Goal: Information Seeking & Learning: Understand process/instructions

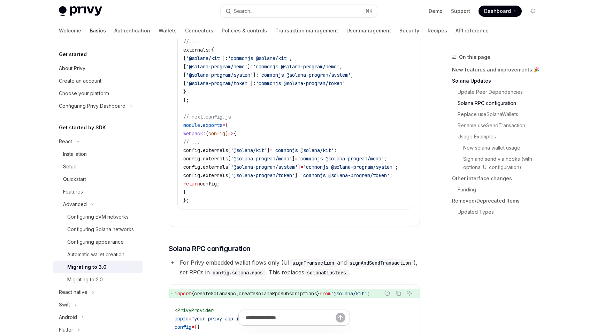
scroll to position [275, 0]
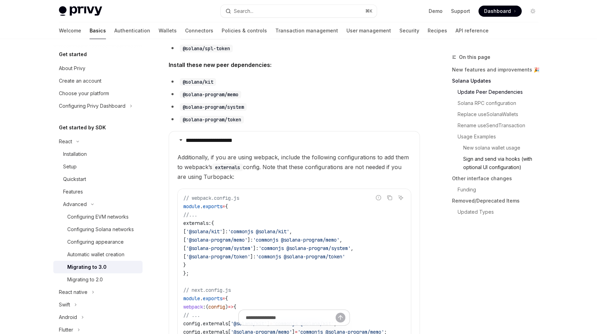
click at [482, 162] on link "Sign and send via hooks (with optional UI configuration)" at bounding box center [498, 163] width 92 height 20
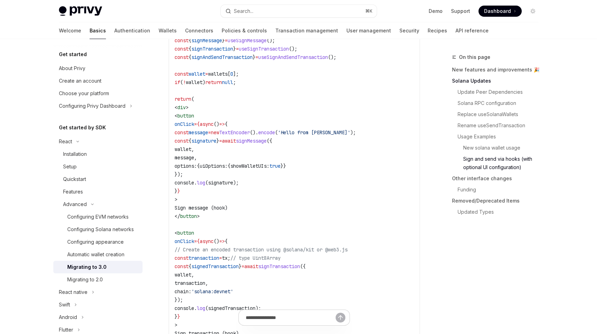
scroll to position [1840, 0]
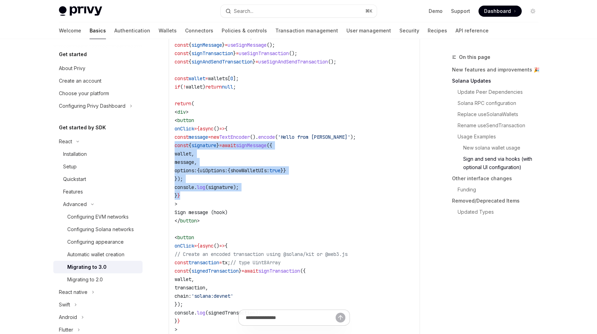
drag, startPoint x: 234, startPoint y: 223, endPoint x: 164, endPoint y: 166, distance: 90.2
click at [164, 166] on div "**********" at bounding box center [229, 9] width 385 height 3593
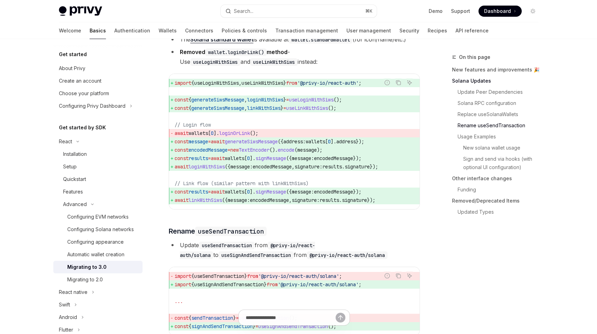
scroll to position [1127, 0]
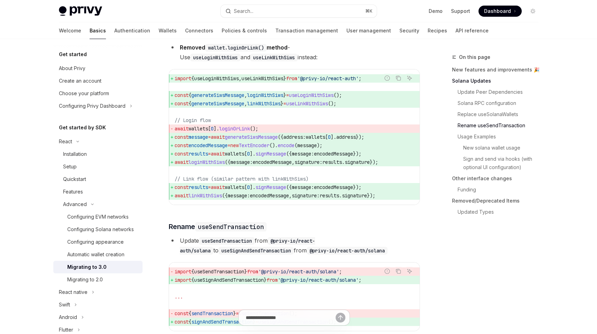
drag, startPoint x: 240, startPoint y: 172, endPoint x: 258, endPoint y: 173, distance: 17.8
click at [244, 157] on span "wallets" at bounding box center [235, 154] width 20 height 6
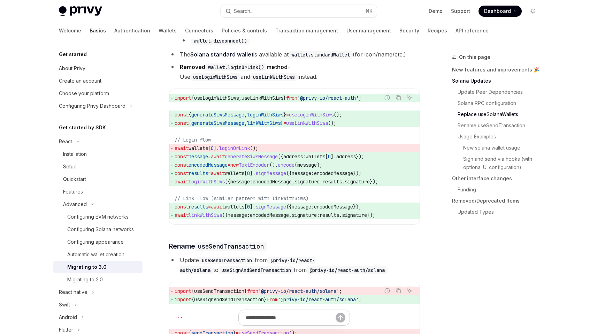
scroll to position [1171, 0]
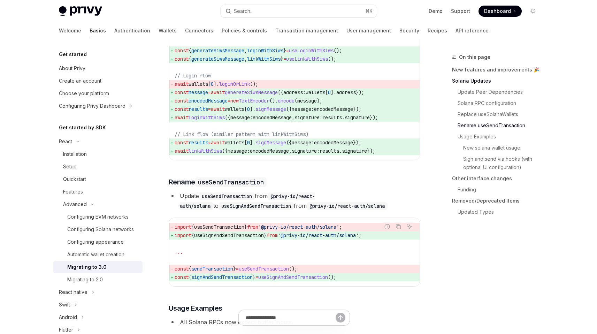
click at [244, 146] on span "wallets" at bounding box center [235, 142] width 20 height 6
drag, startPoint x: 227, startPoint y: 168, endPoint x: 189, endPoint y: 166, distance: 38.0
click at [189, 155] on span "await linkWithSiws ({ message: encodedMessage , signature: results . signature …" at bounding box center [294, 151] width 239 height 8
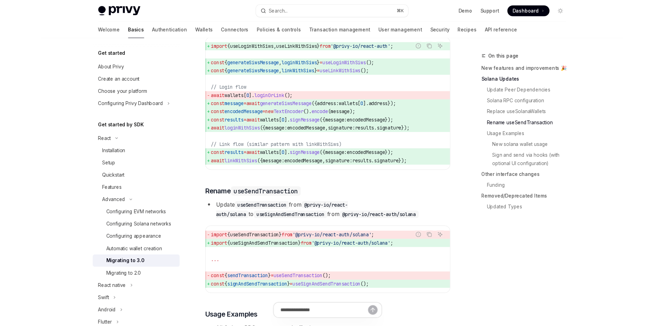
scroll to position [1149, 0]
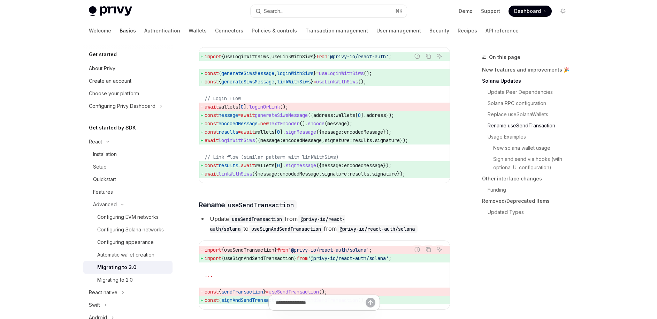
type textarea "*"
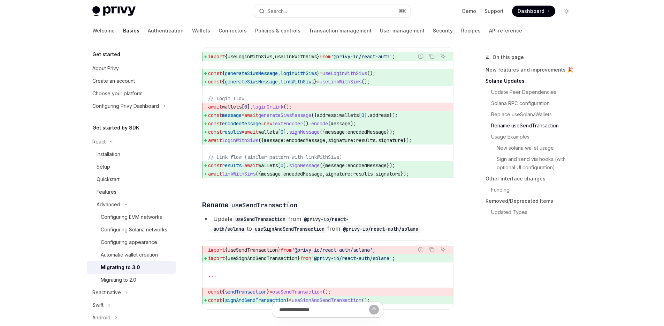
click at [181, 63] on div "Get started About Privy Create an account Choose your platform Configuring Priv…" at bounding box center [137, 182] width 100 height 287
